Goal: Download file/media

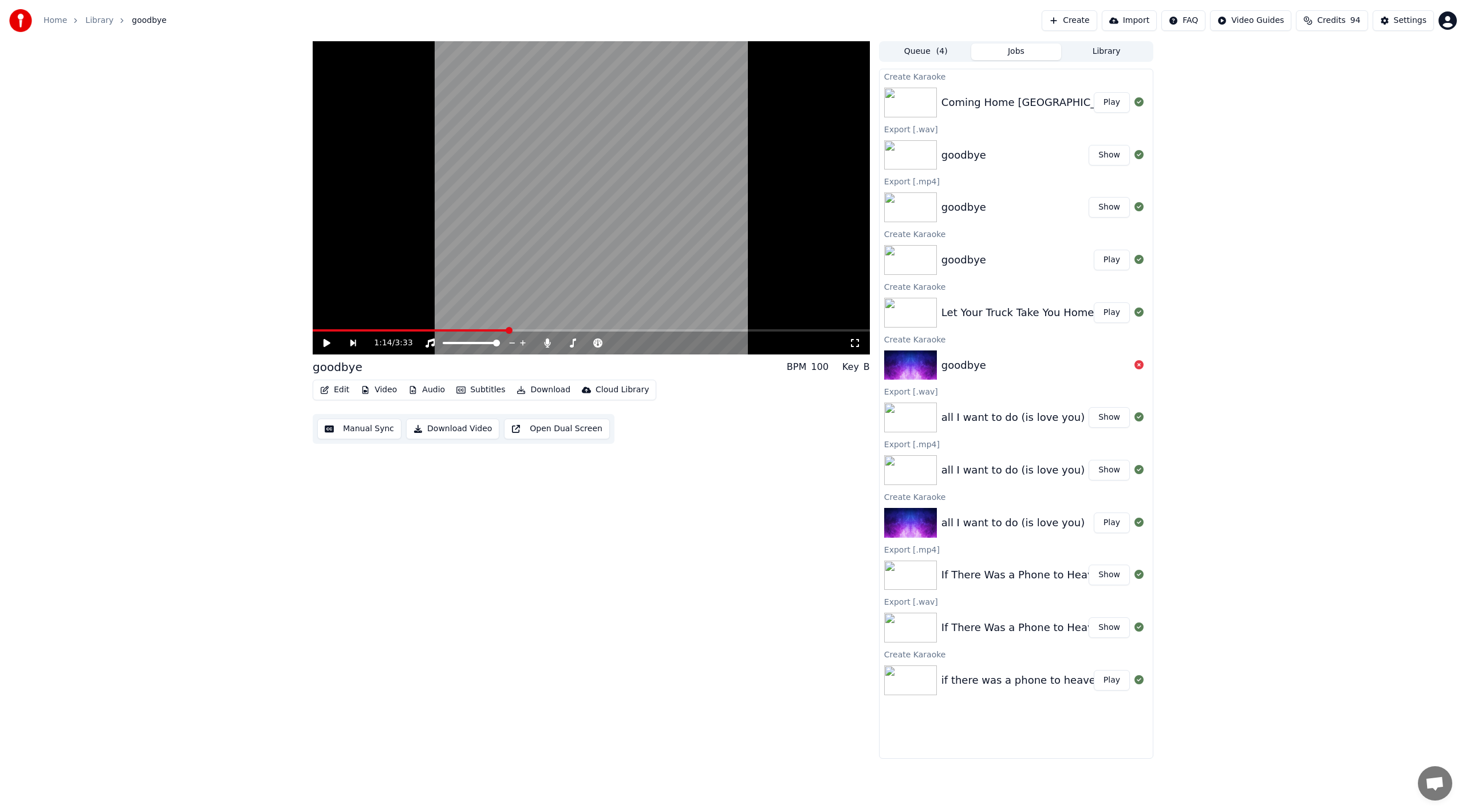
click at [975, 52] on button "Jobs" at bounding box center [1016, 52] width 91 height 16
click at [1108, 102] on button "Play" at bounding box center [1111, 102] width 36 height 20
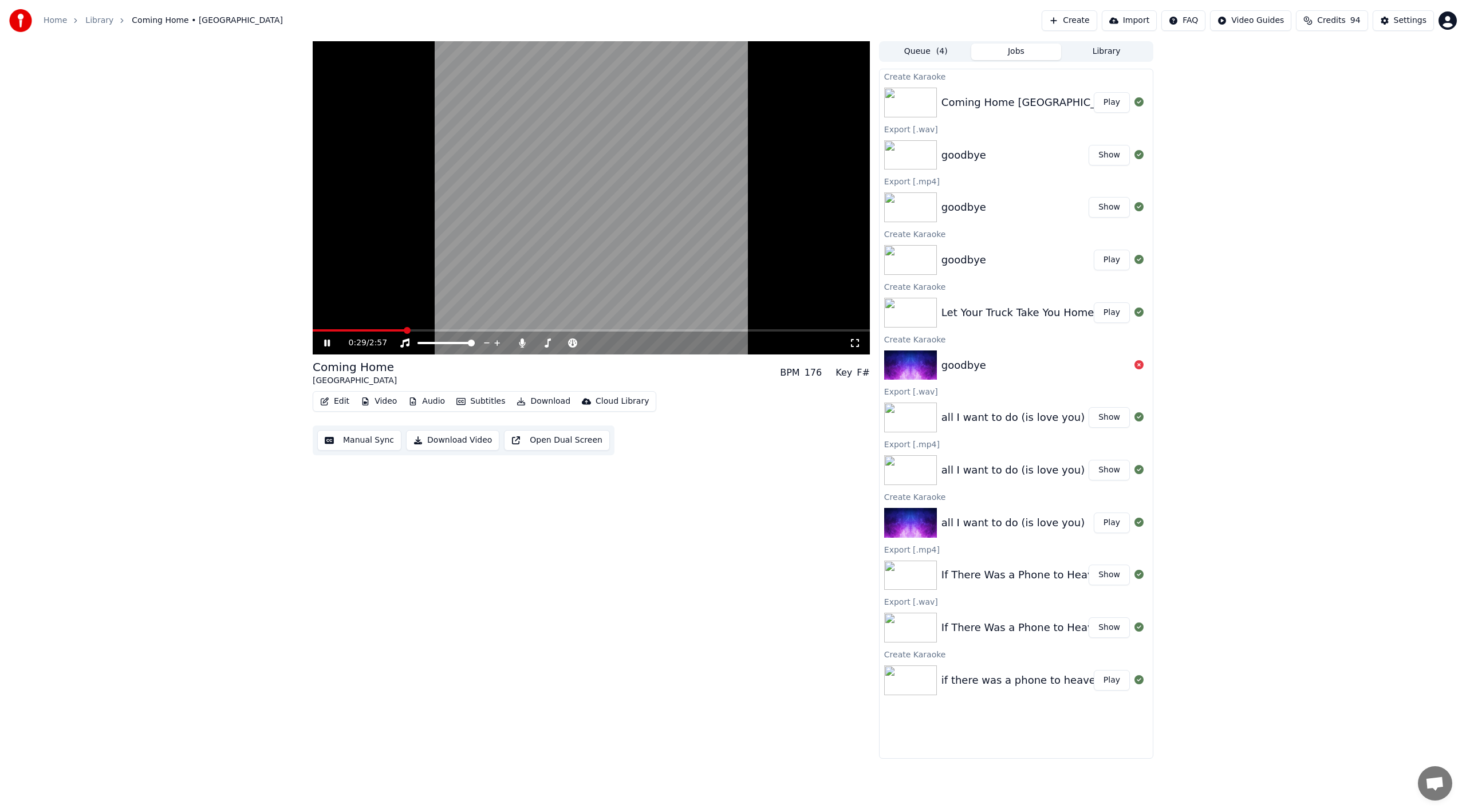
click at [326, 342] on icon at bounding box center [326, 343] width 5 height 7
click at [1047, 312] on div "Let Your Truck Take You Home" at bounding box center [1017, 312] width 152 height 16
click at [1118, 317] on button "Play" at bounding box center [1111, 312] width 36 height 20
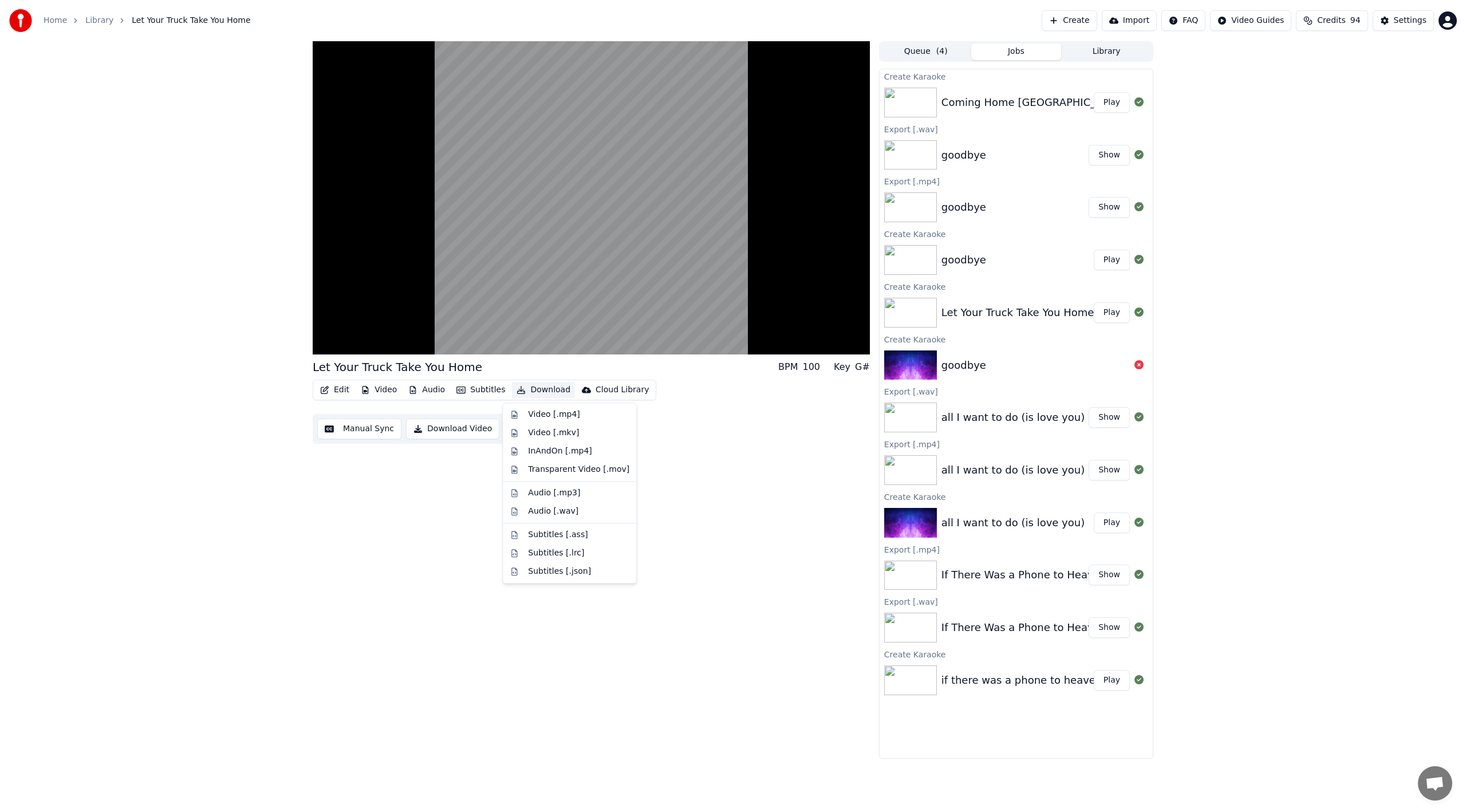
click at [528, 390] on button "Download" at bounding box center [543, 390] width 63 height 16
click at [551, 415] on div "Video [.mp4]" at bounding box center [554, 414] width 52 height 12
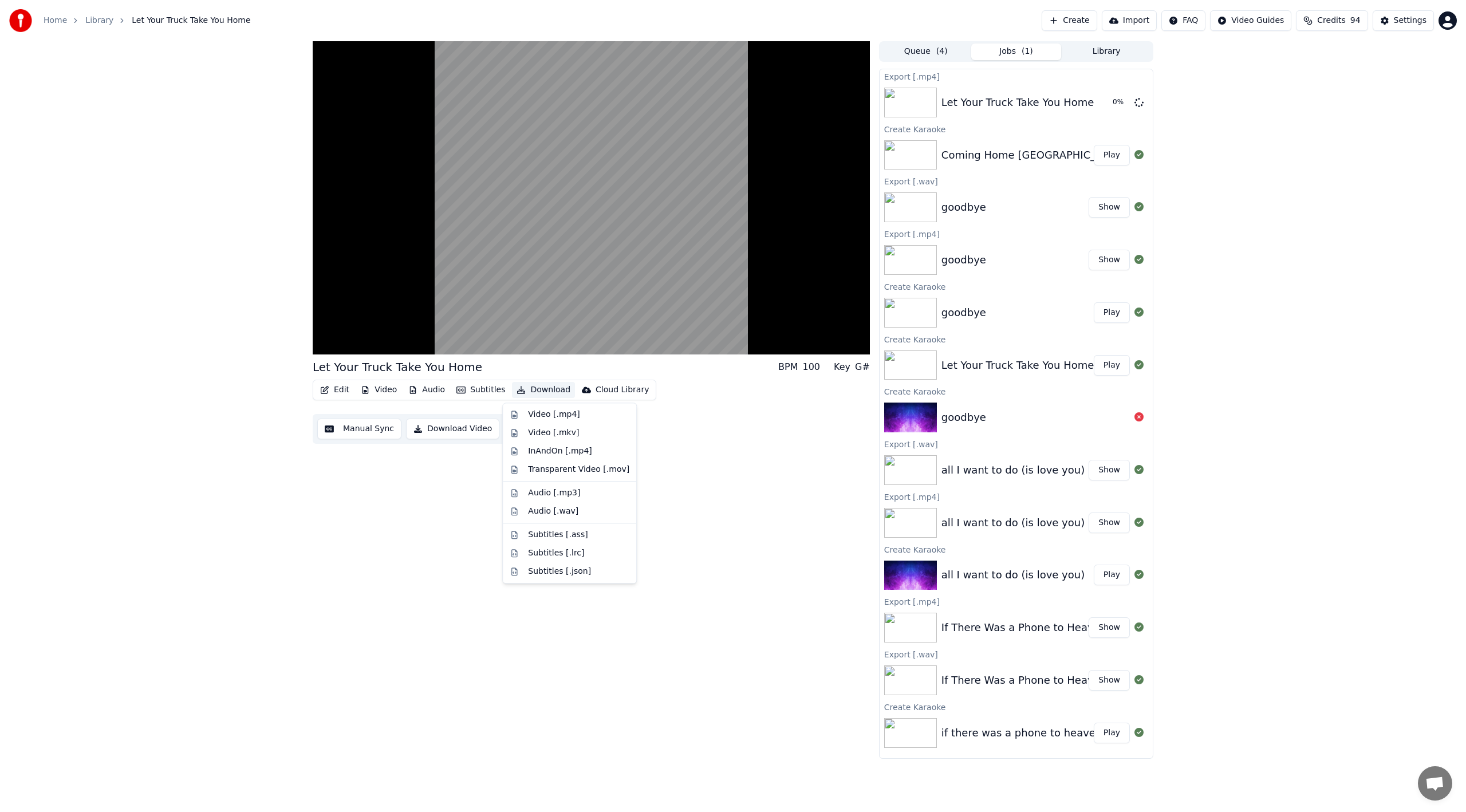
click at [546, 389] on button "Download" at bounding box center [543, 390] width 63 height 16
click at [565, 507] on div "Audio [.wav]" at bounding box center [553, 511] width 51 height 12
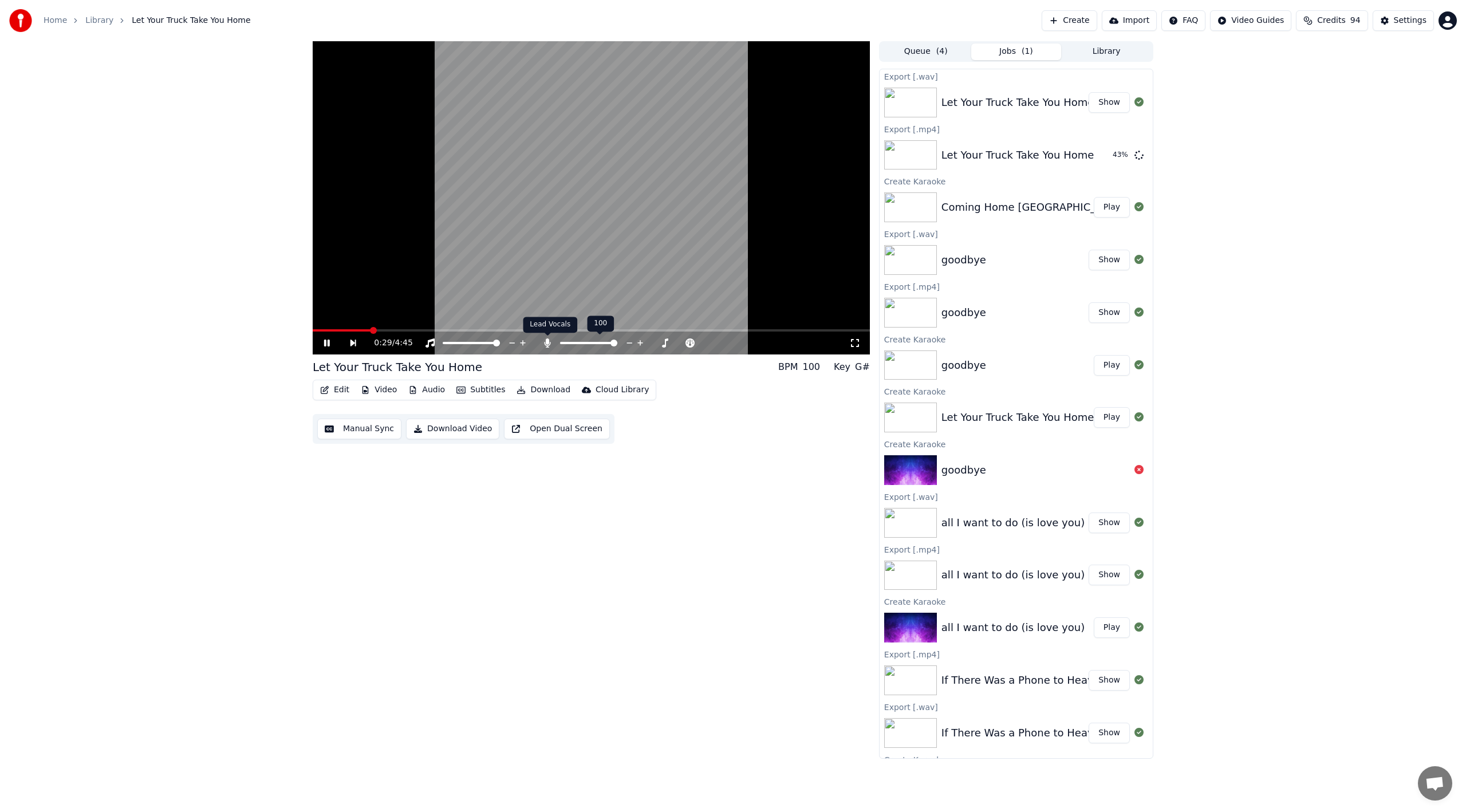
click at [551, 340] on icon at bounding box center [548, 343] width 12 height 9
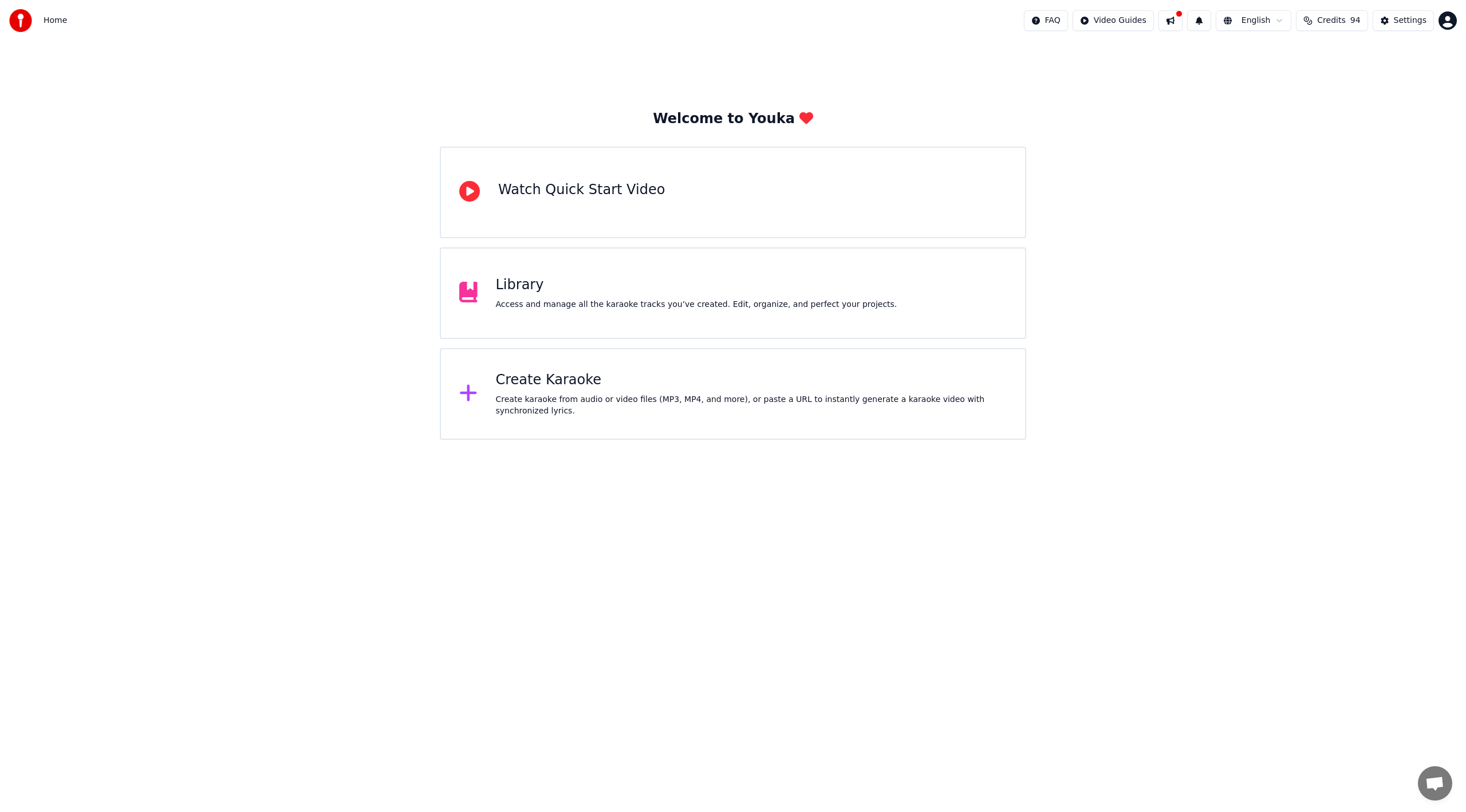
click at [576, 308] on div "Access and manage all the karaoke tracks you’ve created. Edit, organize, and pe…" at bounding box center [697, 304] width 401 height 12
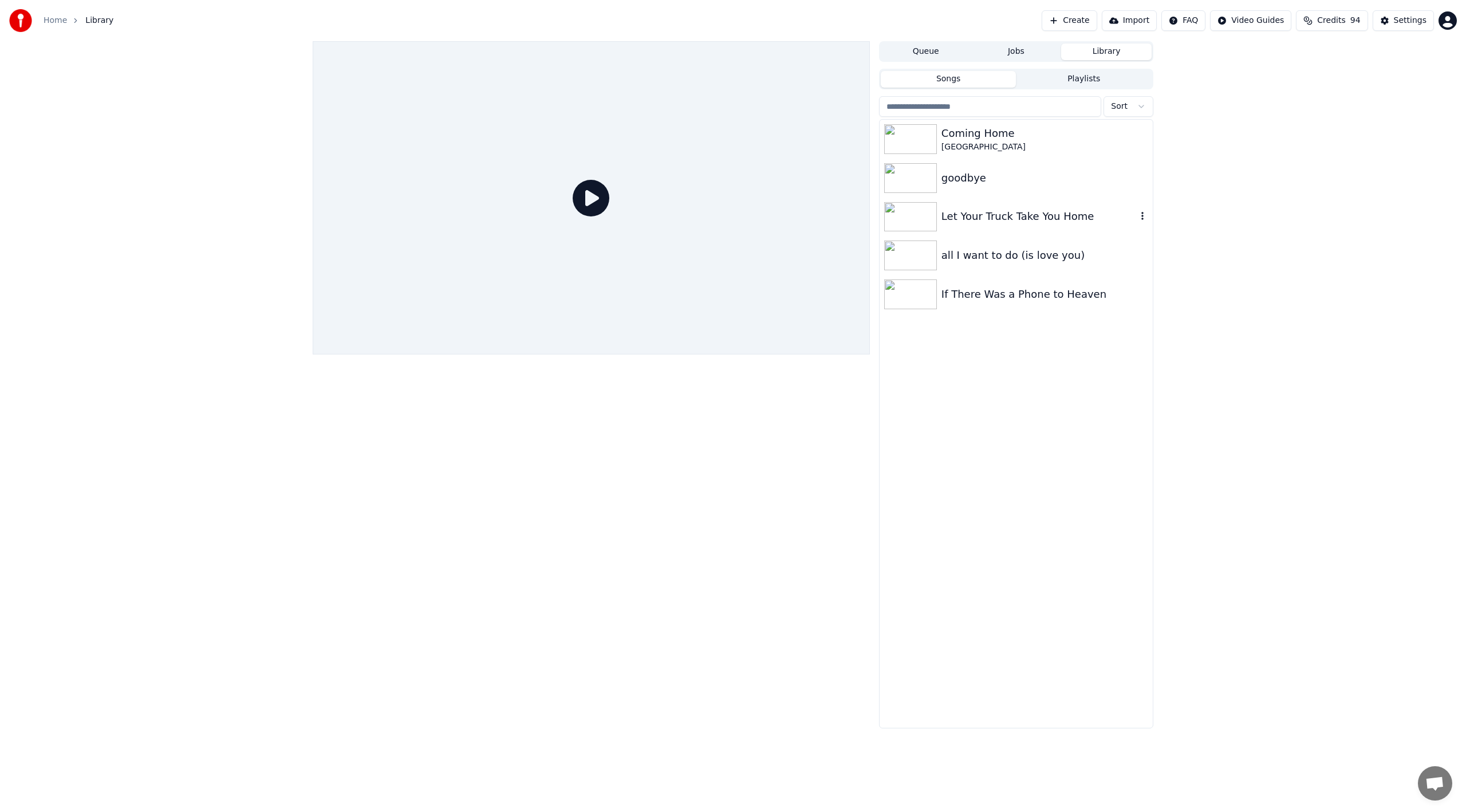
click at [982, 214] on div "Let Your Truck Take You Home" at bounding box center [1039, 216] width 195 height 16
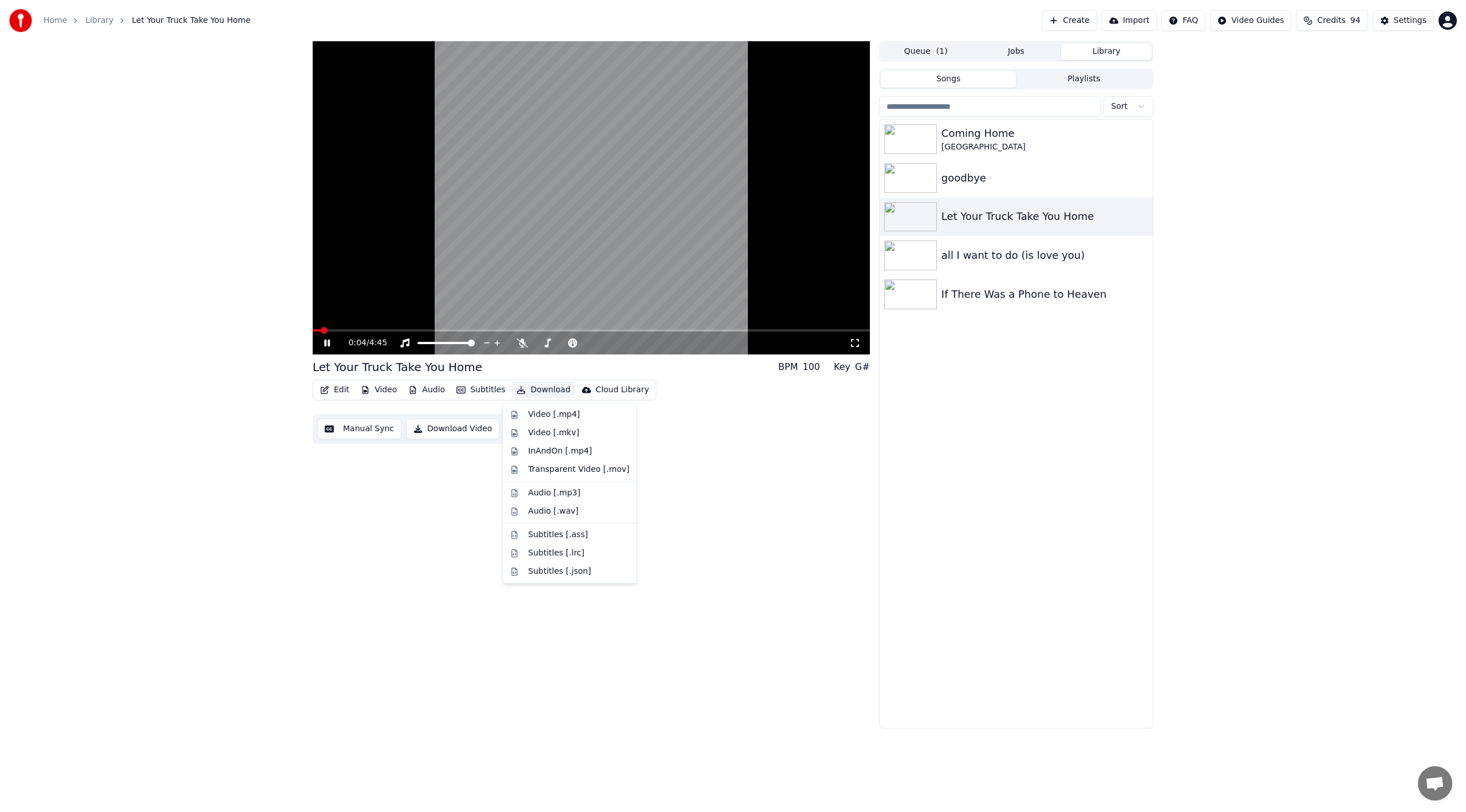
click at [538, 391] on button "Download" at bounding box center [543, 390] width 63 height 16
click at [537, 411] on div "Video [.mp4]" at bounding box center [554, 414] width 52 height 12
